Goal: Find contact information: Find contact information

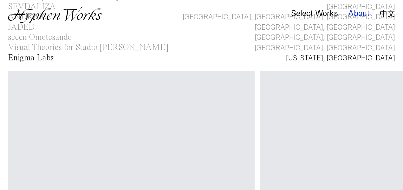
click at [360, 15] on div "About" at bounding box center [359, 13] width 22 height 9
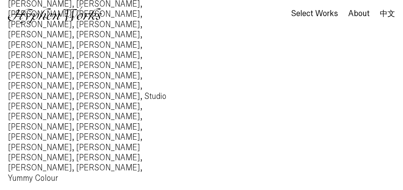
scroll to position [723, 0]
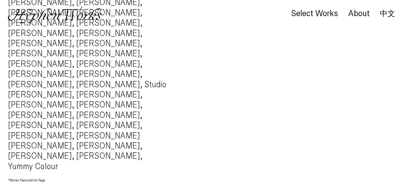
drag, startPoint x: 266, startPoint y: 178, endPoint x: 199, endPoint y: 177, distance: 67.1
copy p "Hello @[DOMAIN_NAME]"
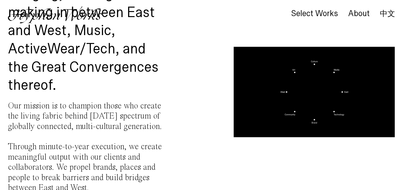
scroll to position [153, 0]
